Goal: Information Seeking & Learning: Learn about a topic

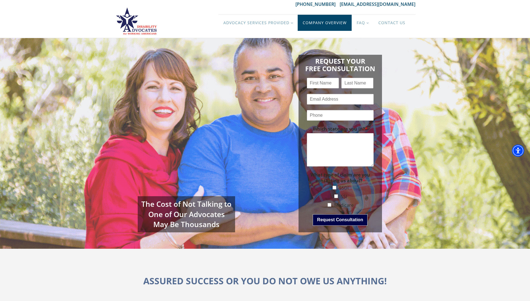
click at [335, 24] on link "Company Overview" at bounding box center [325, 23] width 54 height 16
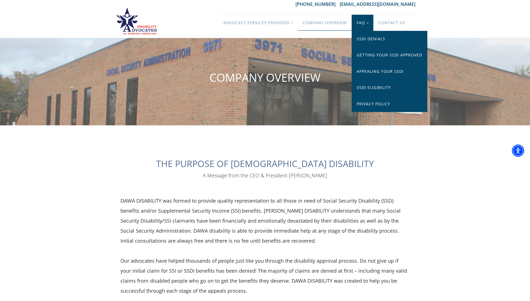
click at [361, 19] on link "FAQ" at bounding box center [363, 23] width 22 height 16
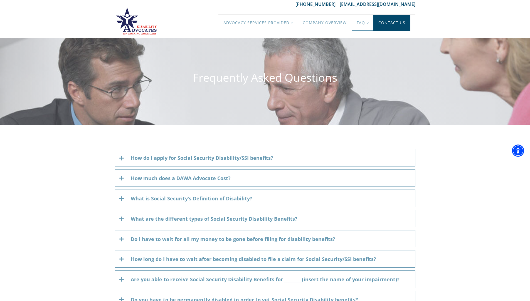
click at [385, 19] on link "Contact Us" at bounding box center [391, 23] width 37 height 16
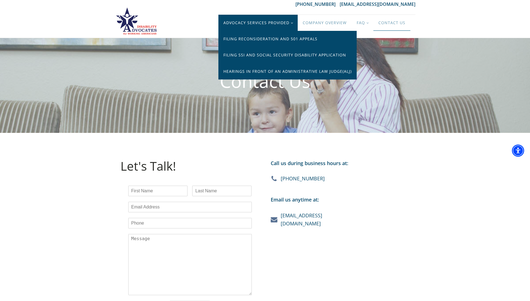
click at [282, 25] on link "Advocacy Services Provided" at bounding box center [257, 23] width 79 height 16
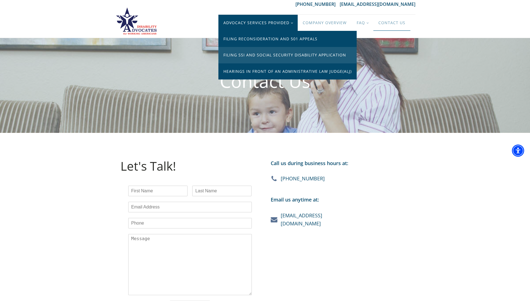
click at [290, 52] on link "Filing SSI and Social Security Disability Application" at bounding box center [287, 55] width 138 height 16
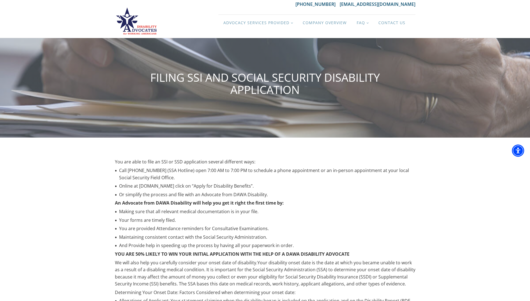
click at [134, 23] on link at bounding box center [136, 21] width 43 height 28
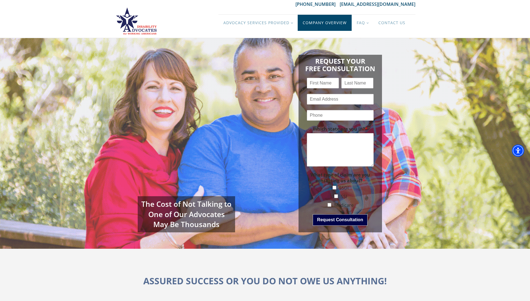
click at [315, 22] on link "Company Overview" at bounding box center [325, 23] width 54 height 16
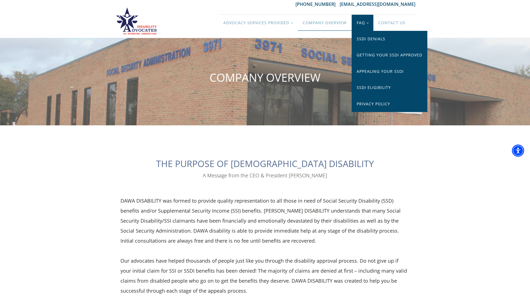
click at [363, 25] on link "FAQ" at bounding box center [363, 23] width 22 height 16
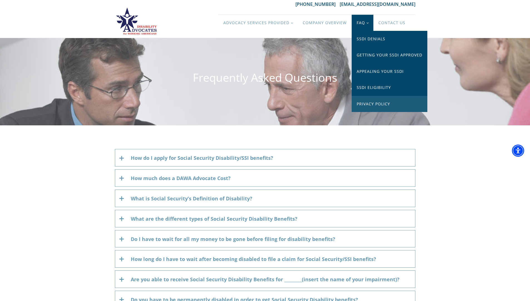
click at [372, 103] on link "Privacy Policy" at bounding box center [390, 104] width 76 height 16
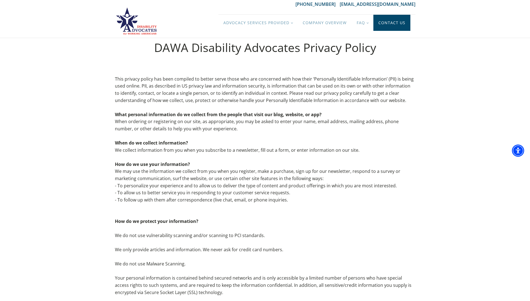
click at [387, 23] on link "Contact Us" at bounding box center [391, 23] width 37 height 16
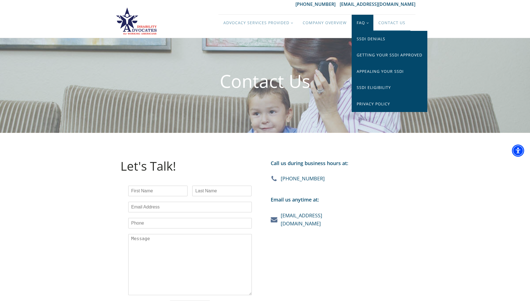
click at [365, 24] on link "FAQ" at bounding box center [363, 23] width 22 height 16
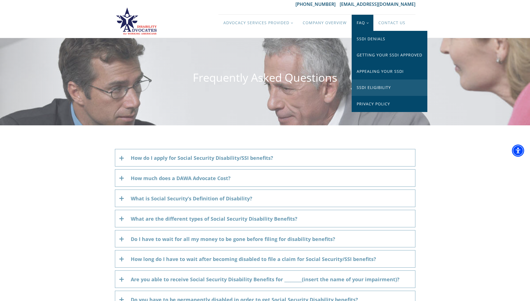
click at [373, 90] on link "SSDI Eligibility" at bounding box center [390, 88] width 76 height 16
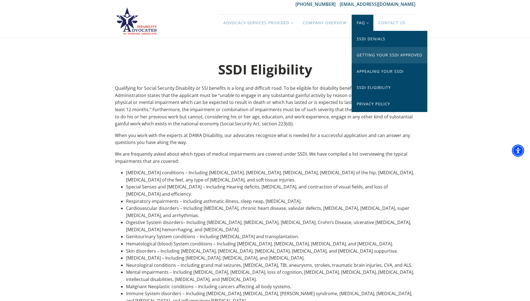
click at [371, 56] on link "Getting Your SSDI Approved" at bounding box center [390, 55] width 76 height 16
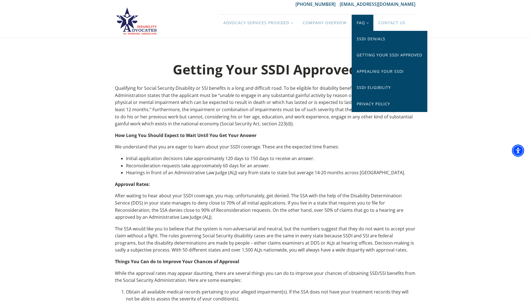
click at [371, 24] on link "FAQ" at bounding box center [363, 23] width 22 height 16
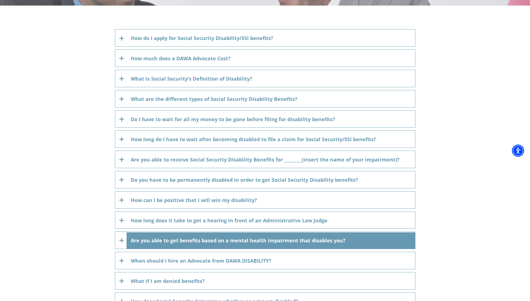
scroll to position [215, 0]
